Goal: Check status: Check status

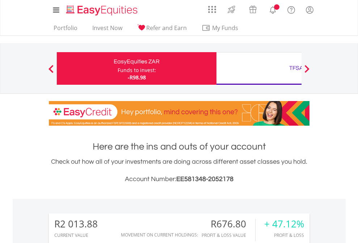
scroll to position [70, 114]
click at [118, 68] on div "Funds to invest:" at bounding box center [137, 70] width 38 height 7
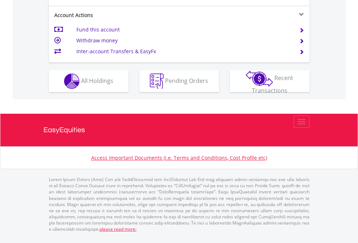
scroll to position [709, 0]
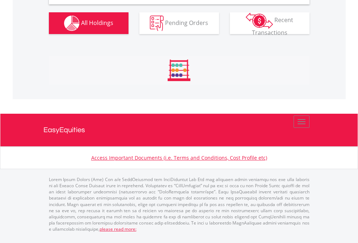
scroll to position [700, 0]
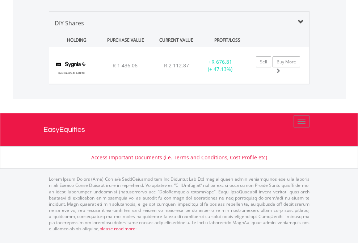
scroll to position [52, 0]
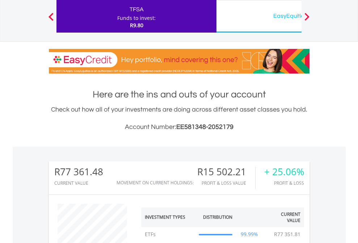
scroll to position [70, 114]
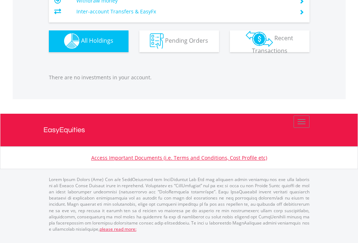
scroll to position [70, 114]
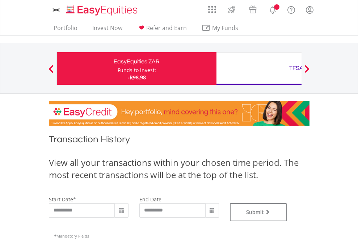
type input "**********"
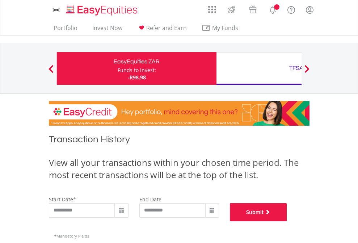
click at [287, 221] on button "Submit" at bounding box center [258, 212] width 57 height 18
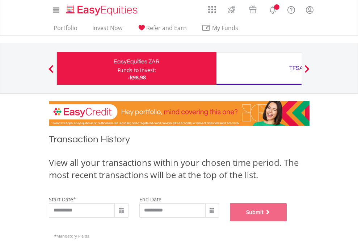
scroll to position [294, 0]
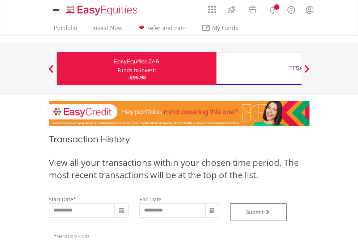
click at [259, 68] on div "TFSA" at bounding box center [296, 68] width 151 height 10
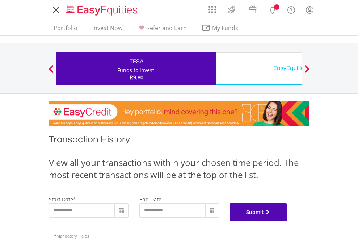
click at [287, 221] on button "Submit" at bounding box center [258, 212] width 57 height 18
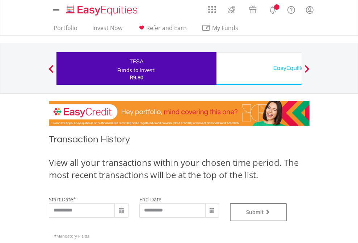
click at [259, 68] on div "EasyEquities USD" at bounding box center [296, 68] width 151 height 10
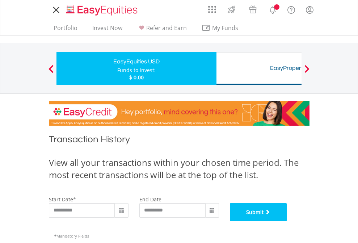
click at [287, 221] on button "Submit" at bounding box center [258, 212] width 57 height 18
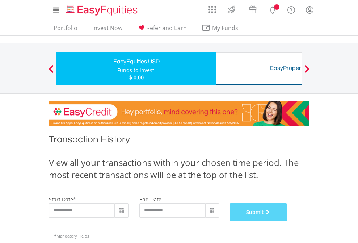
scroll to position [294, 0]
